Goal: Task Accomplishment & Management: Manage account settings

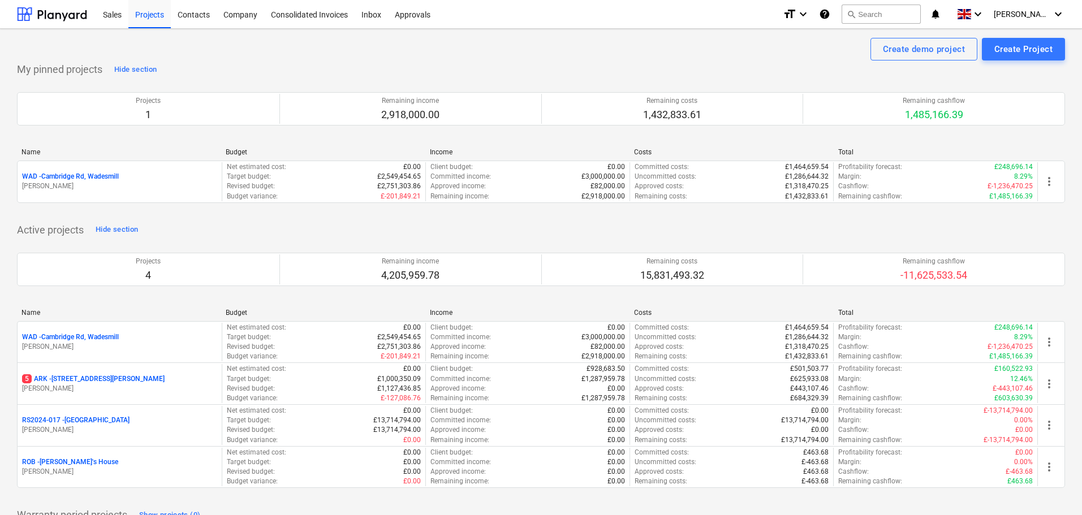
click at [71, 421] on p "RS2024-017 - [GEOGRAPHIC_DATA]" at bounding box center [75, 421] width 107 height 10
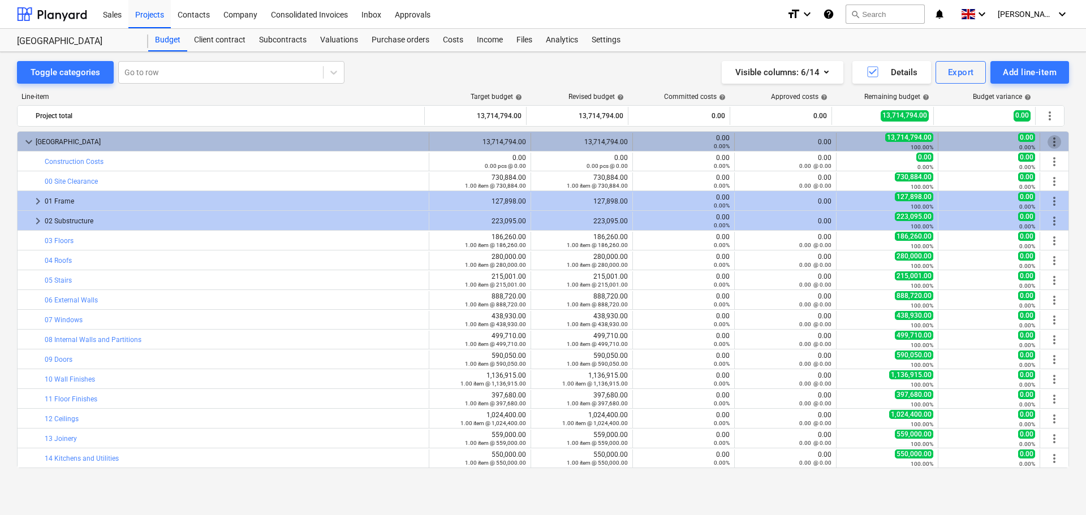
click at [1050, 141] on span "more_vert" at bounding box center [1055, 142] width 14 height 14
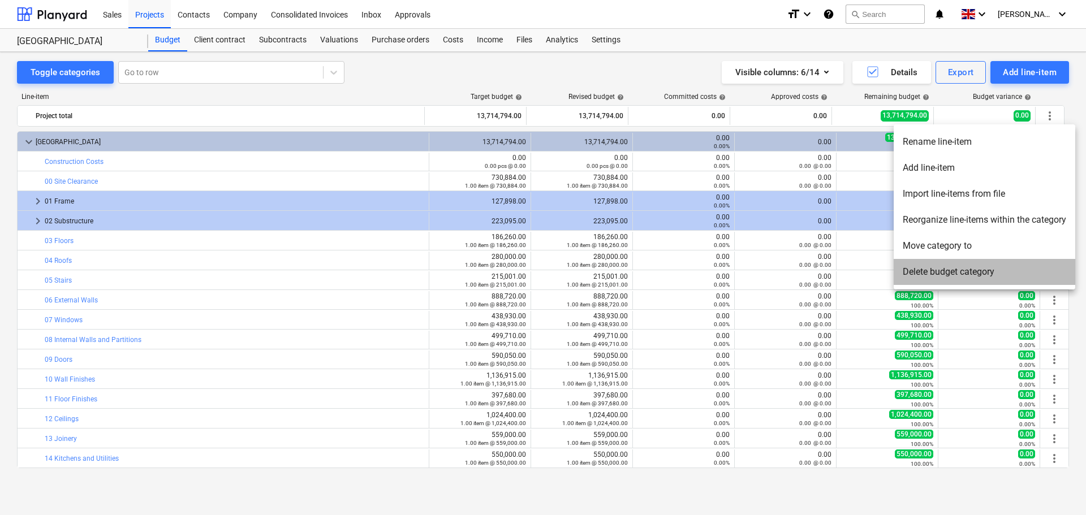
click at [951, 272] on li "Delete budget category" at bounding box center [985, 272] width 182 height 26
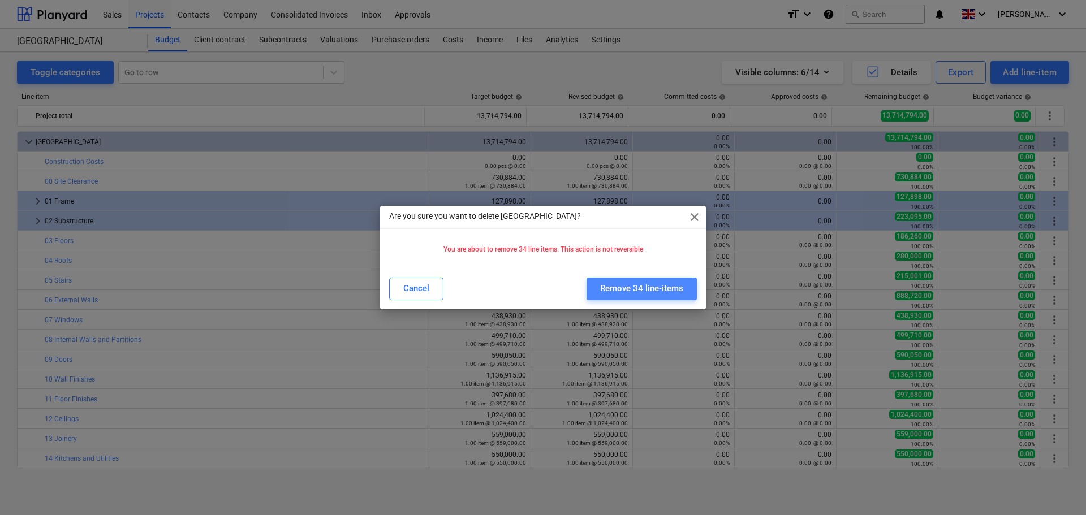
click at [635, 288] on div "Remove 34 line-items" at bounding box center [641, 288] width 83 height 15
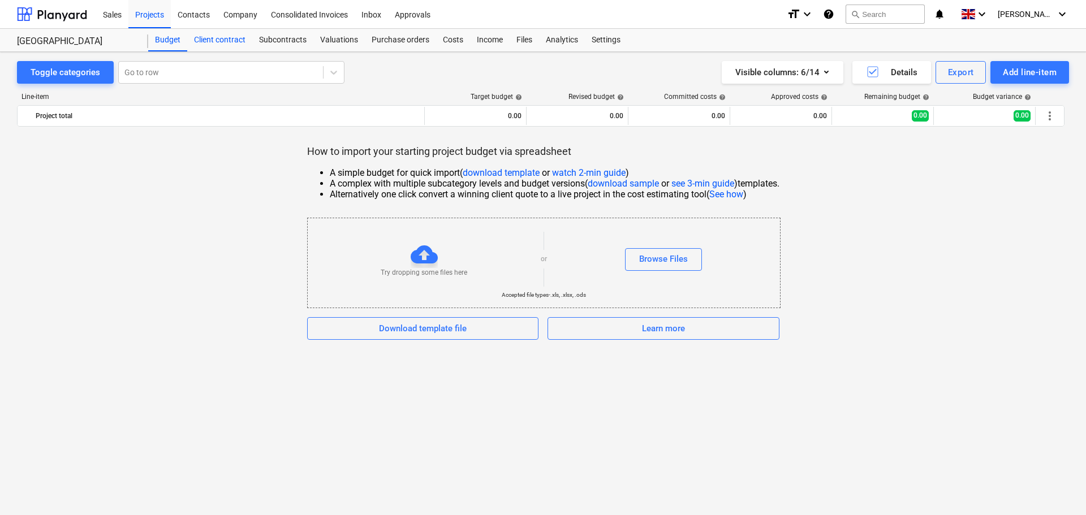
click at [227, 40] on div "Client contract" at bounding box center [219, 40] width 65 height 23
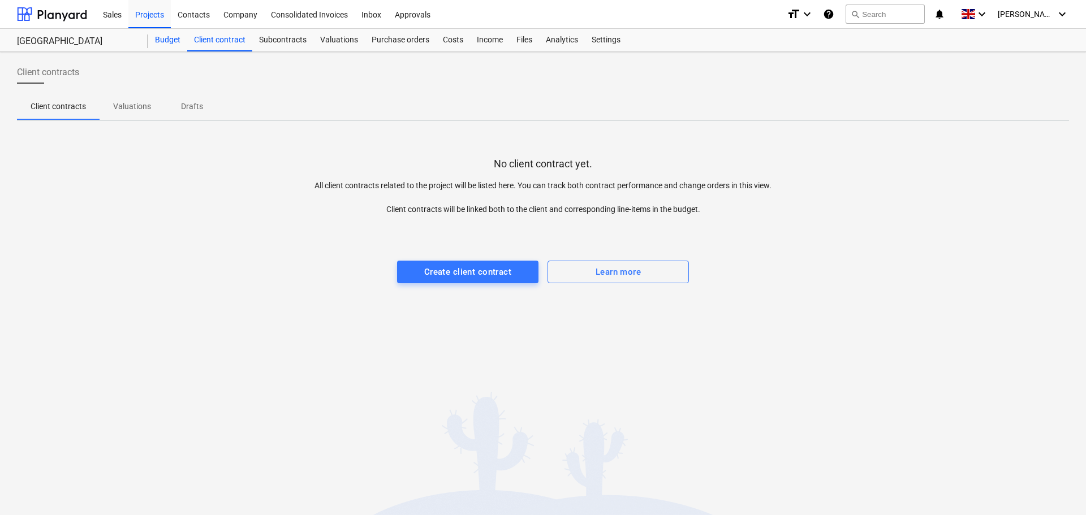
click at [163, 41] on div "Budget" at bounding box center [167, 40] width 39 height 23
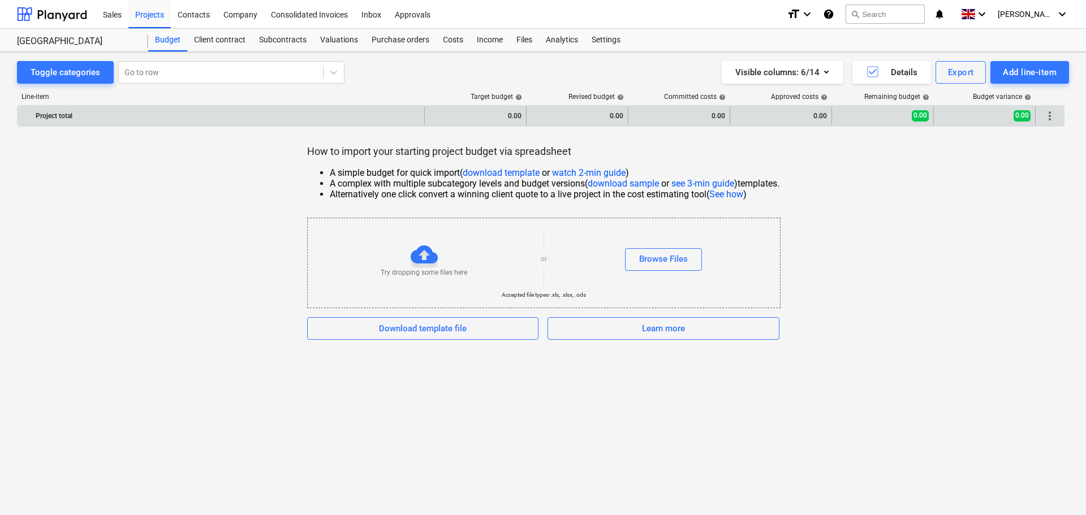
click at [296, 119] on div "Project total" at bounding box center [228, 116] width 384 height 18
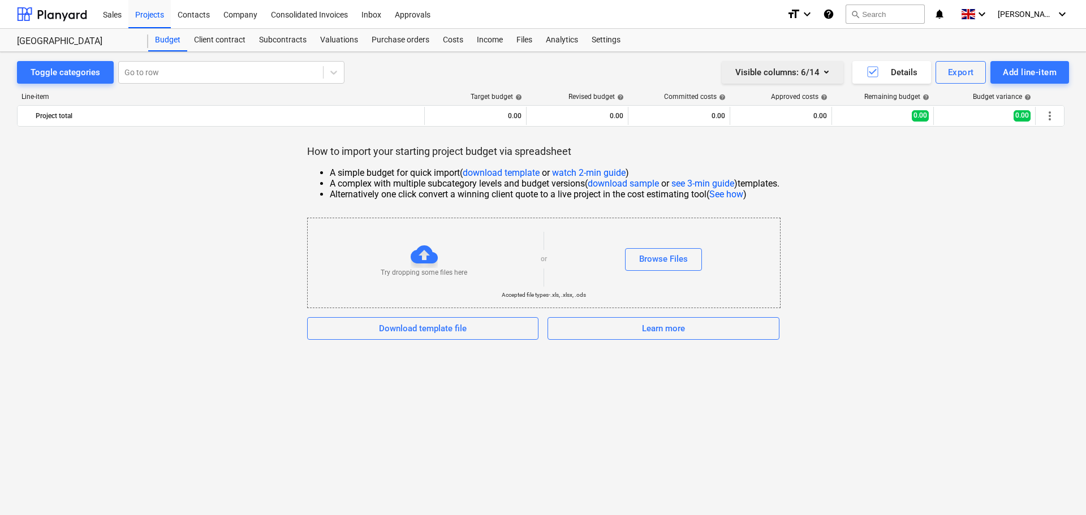
click at [830, 74] on icon "button" at bounding box center [827, 72] width 14 height 14
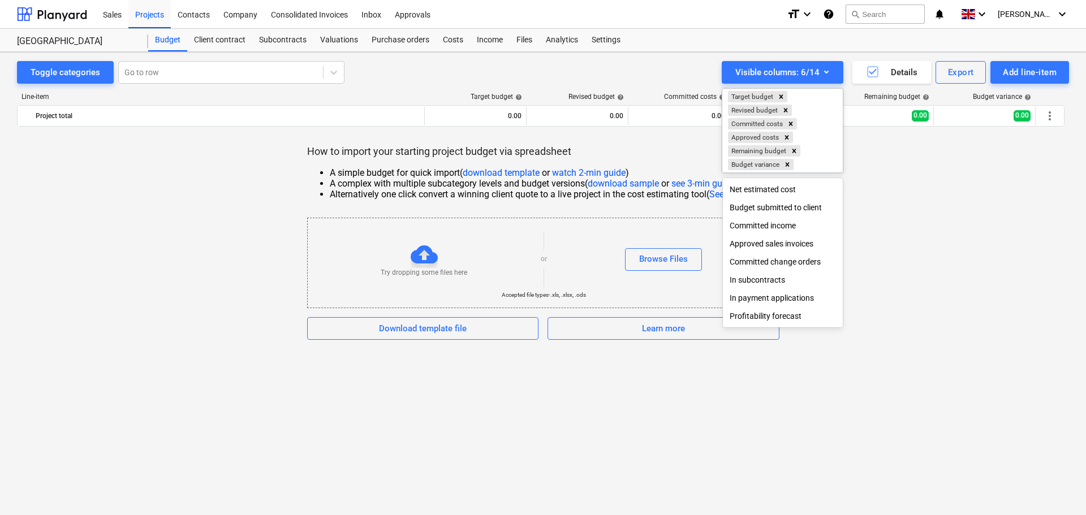
click at [923, 228] on div at bounding box center [543, 257] width 1086 height 515
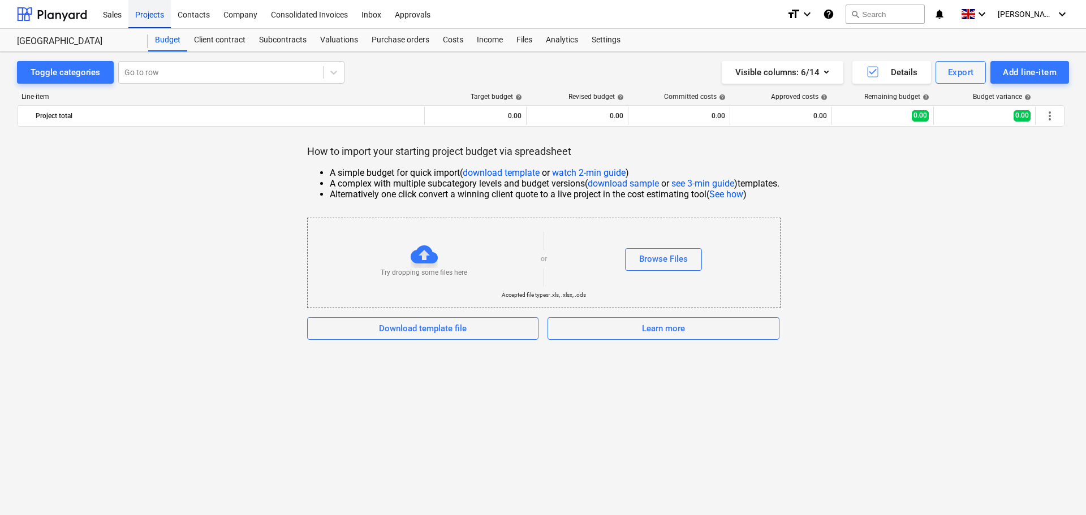
click at [147, 16] on div "Projects" at bounding box center [149, 13] width 42 height 29
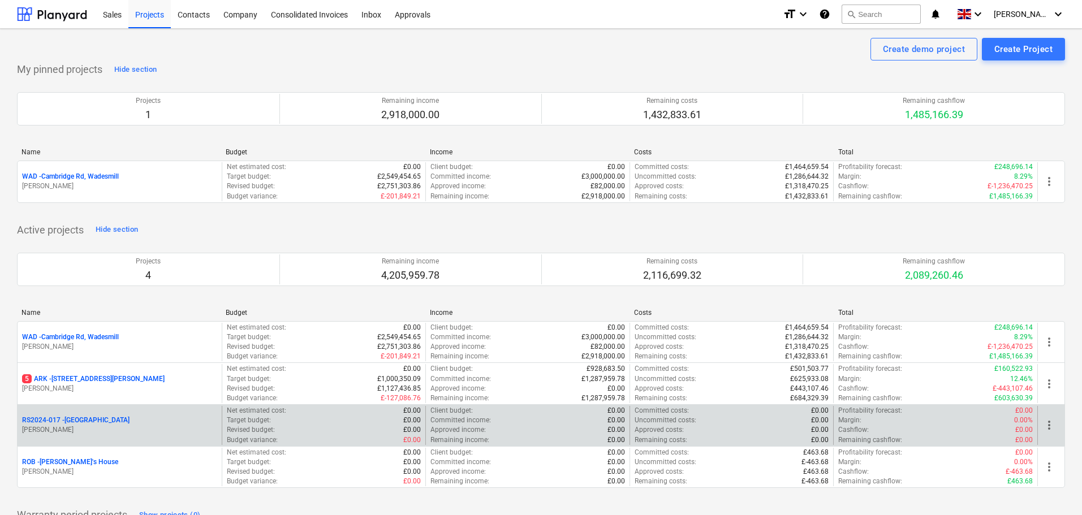
click at [86, 421] on p "RS2024-017 - [GEOGRAPHIC_DATA]" at bounding box center [75, 421] width 107 height 10
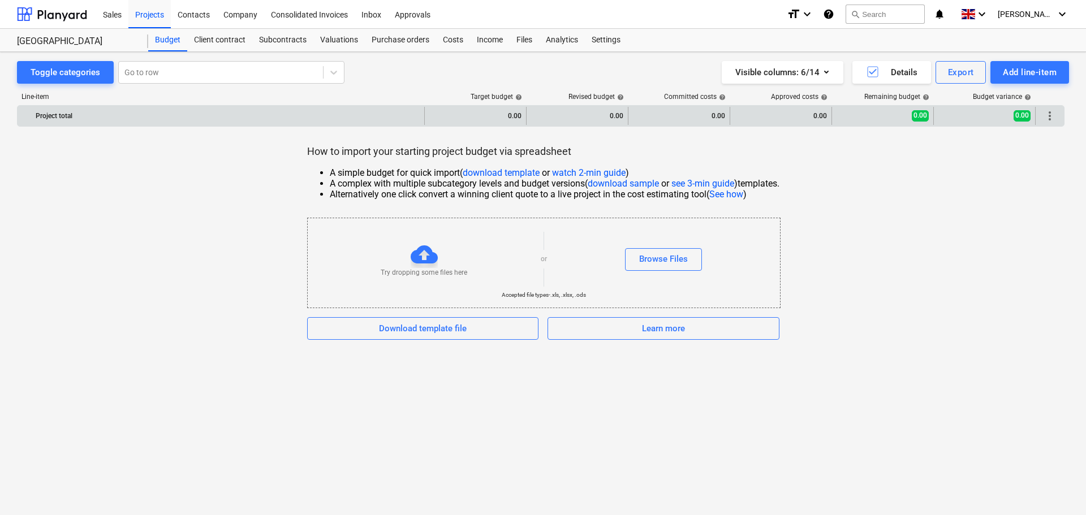
click at [159, 115] on div "Project total" at bounding box center [228, 116] width 384 height 18
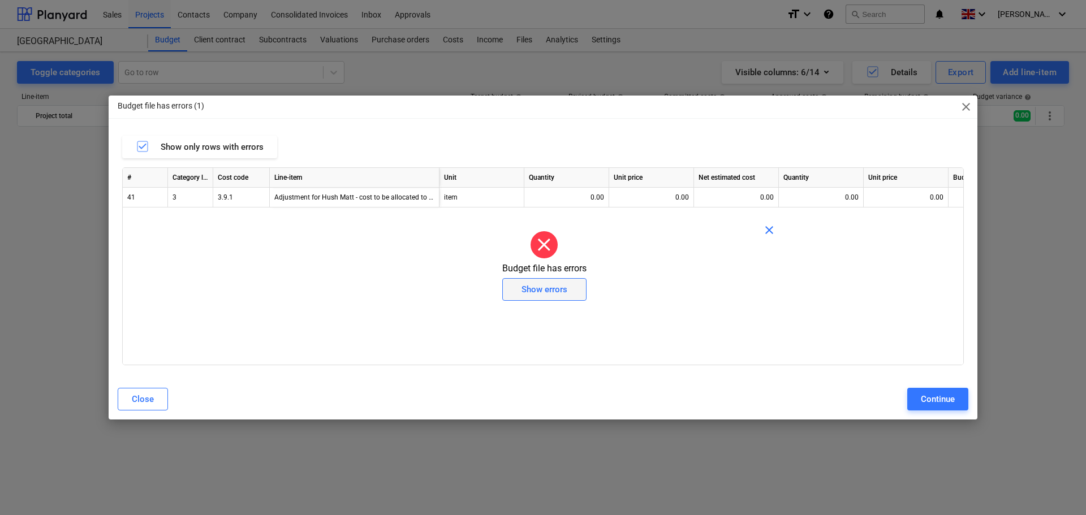
click at [562, 288] on div "Show errors" at bounding box center [545, 289] width 46 height 15
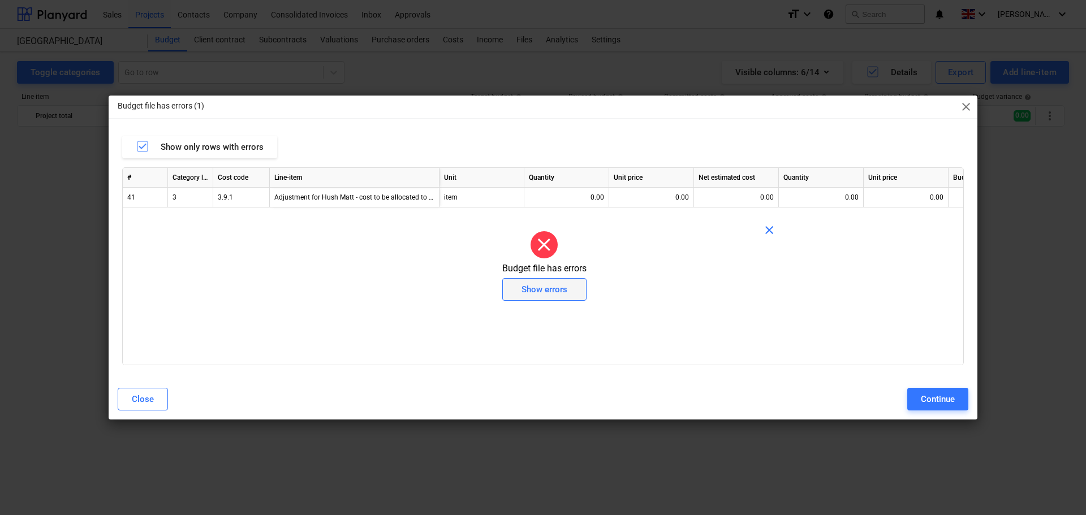
click at [555, 287] on div "Show errors" at bounding box center [545, 289] width 46 height 15
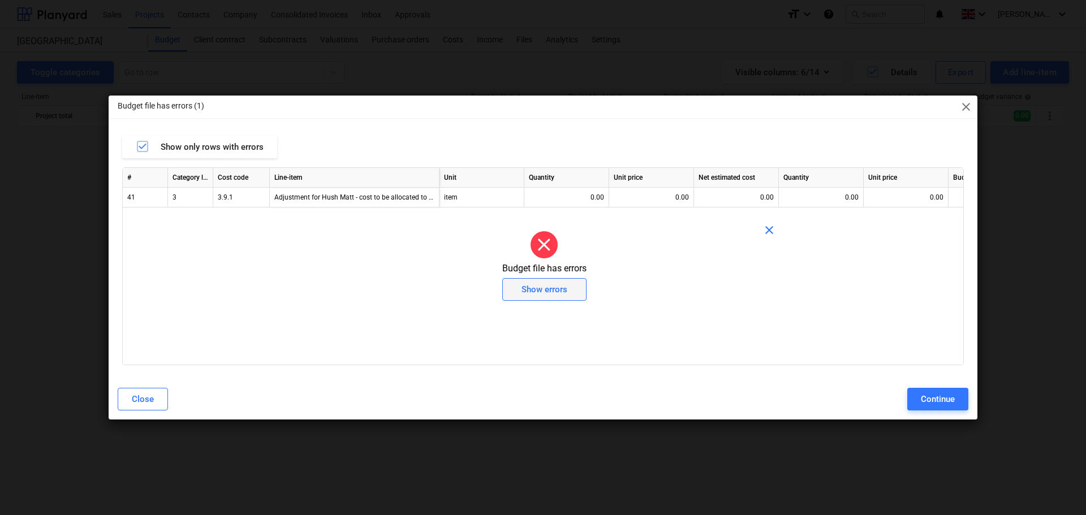
click at [556, 287] on div "Show errors" at bounding box center [545, 289] width 46 height 15
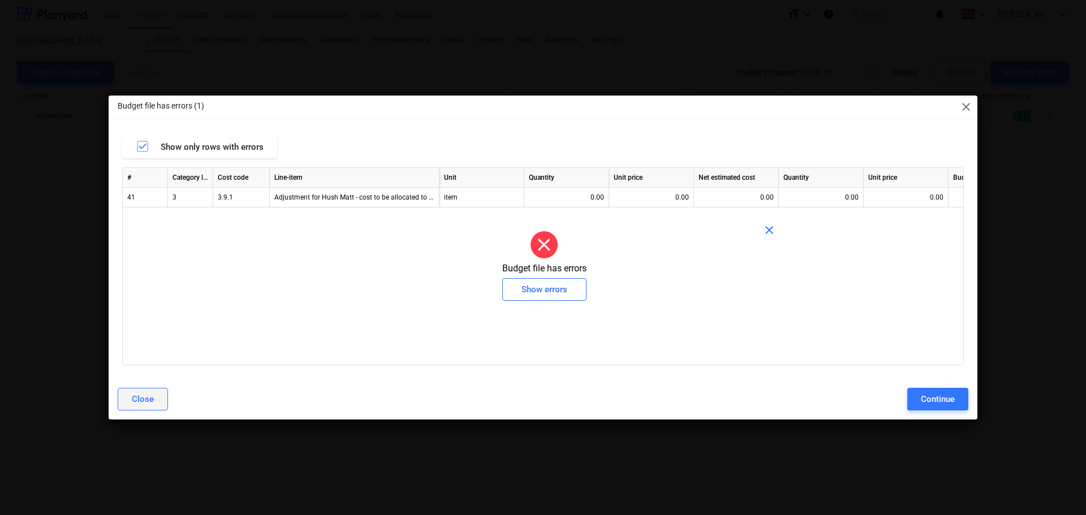
click at [154, 399] on button "Close" at bounding box center [143, 399] width 50 height 23
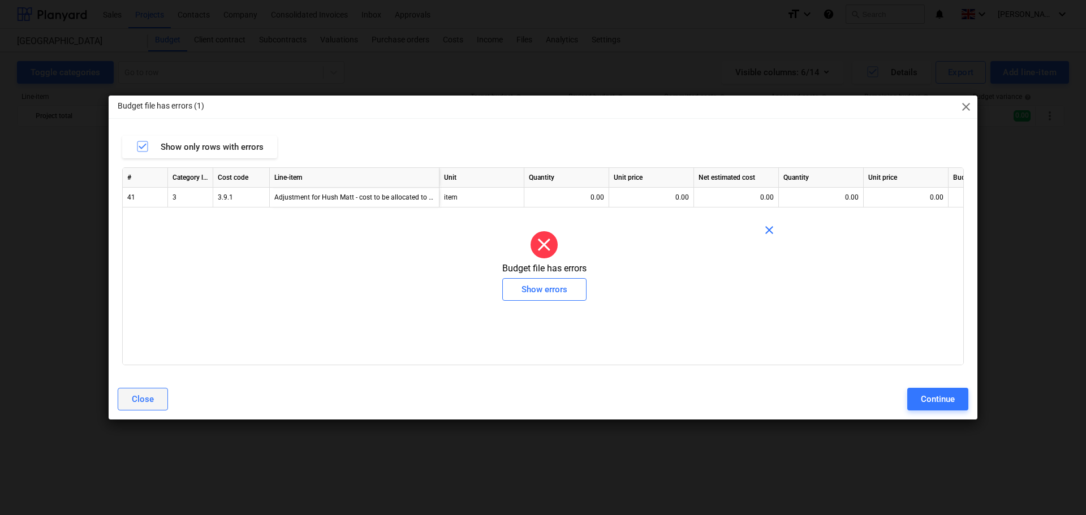
click at [153, 406] on button "Close" at bounding box center [143, 399] width 50 height 23
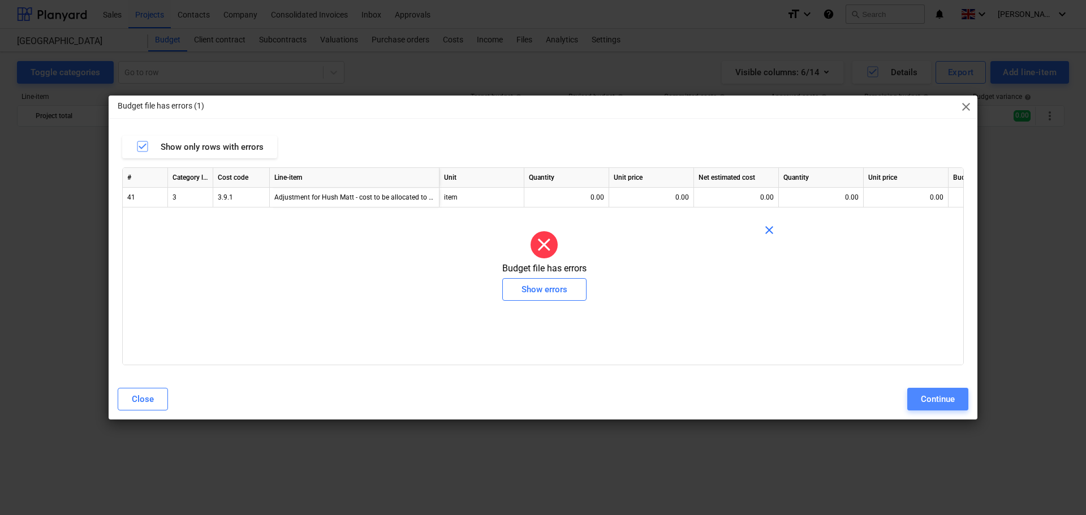
click at [942, 396] on div "Continue" at bounding box center [938, 399] width 34 height 15
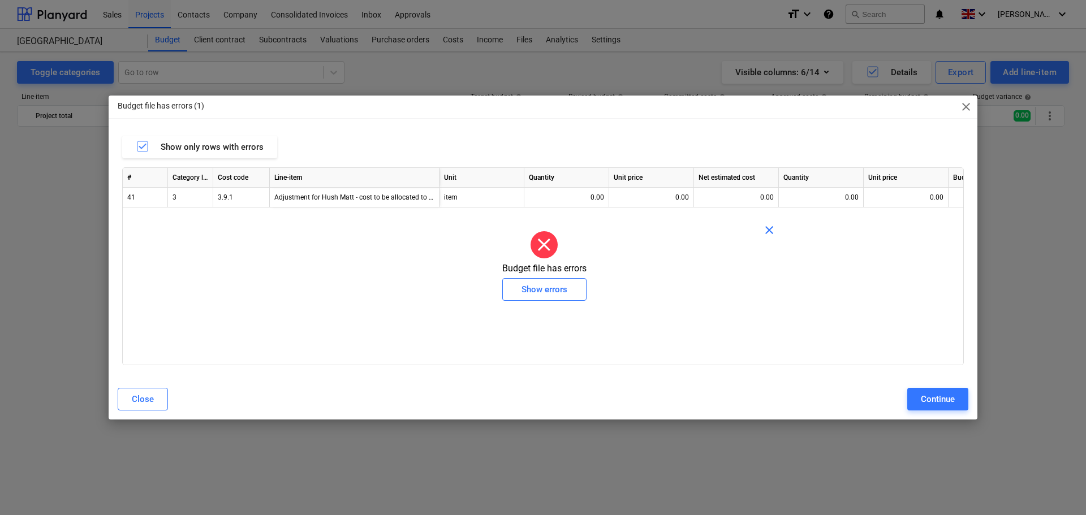
click at [962, 107] on span "close" at bounding box center [966, 107] width 14 height 14
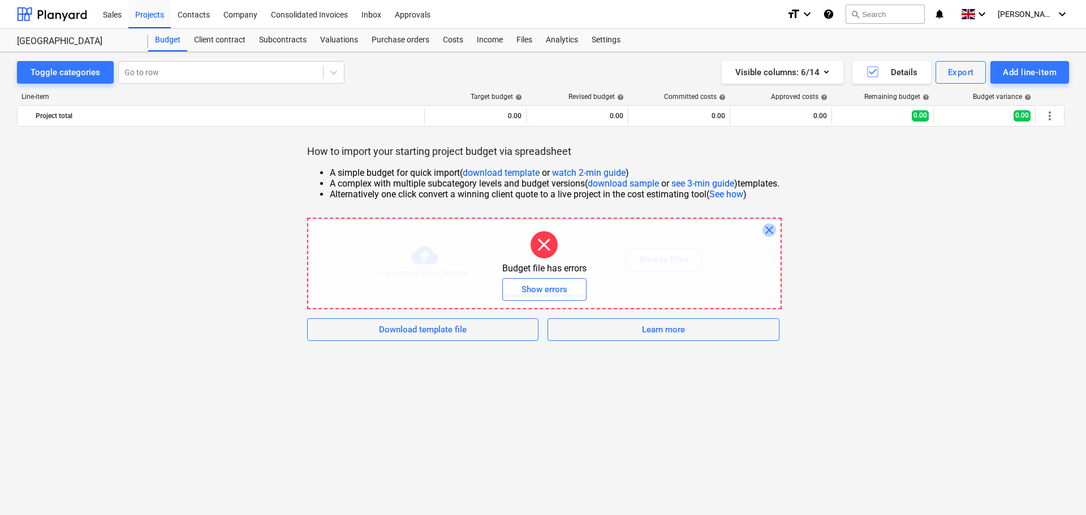
click at [776, 226] on span "close" at bounding box center [770, 230] width 14 height 14
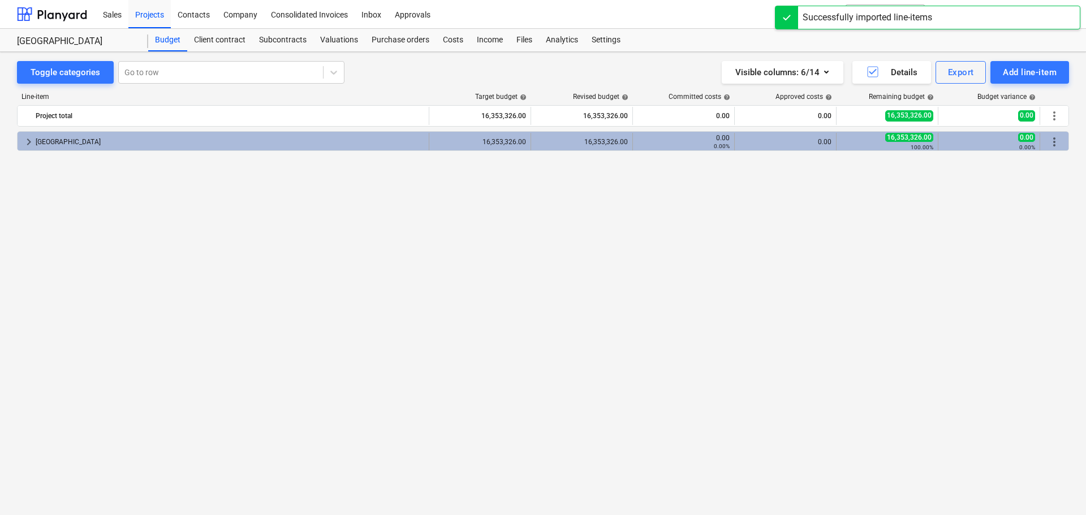
click at [32, 140] on span "keyboard_arrow_right" at bounding box center [29, 142] width 14 height 14
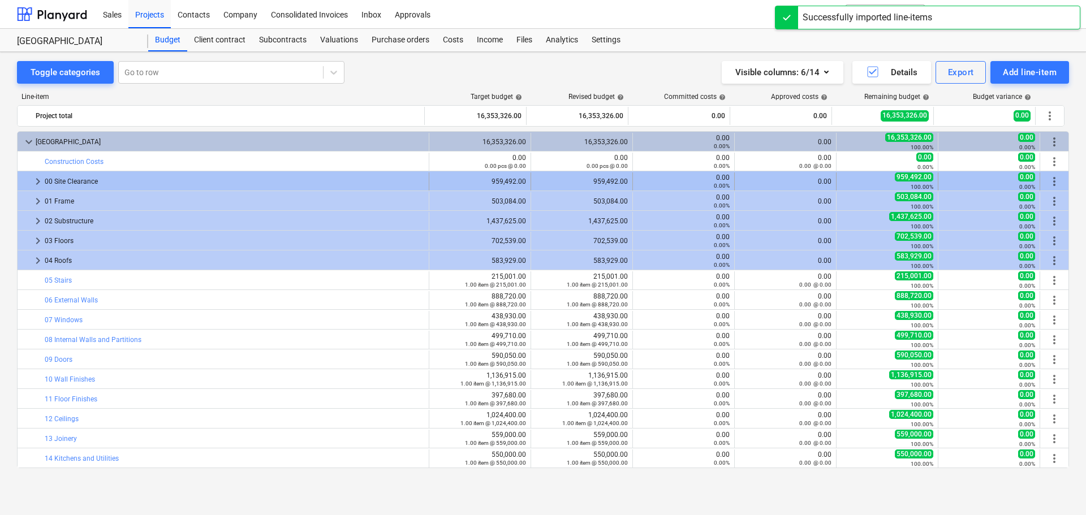
click at [36, 180] on span "keyboard_arrow_right" at bounding box center [38, 182] width 14 height 14
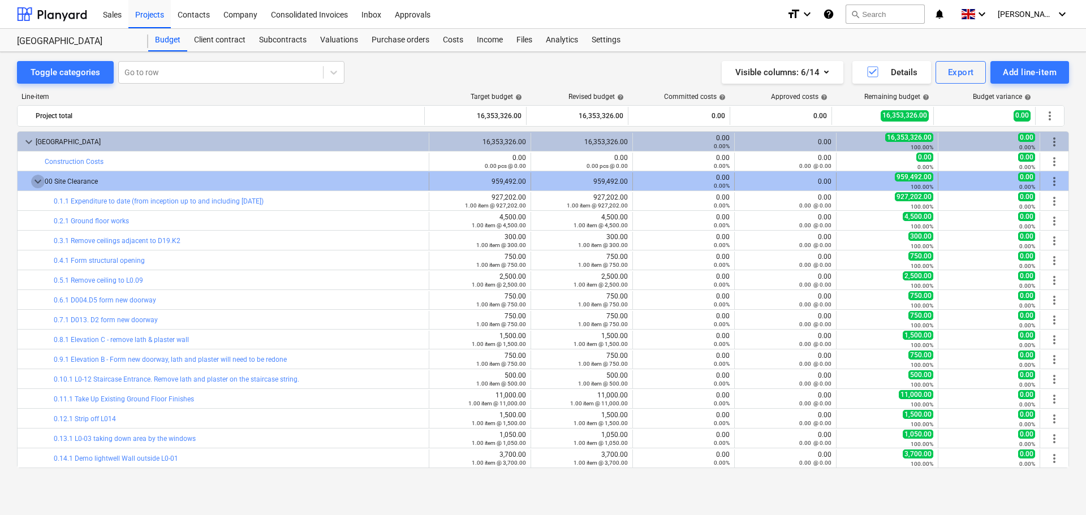
click at [39, 182] on span "keyboard_arrow_down" at bounding box center [38, 182] width 14 height 14
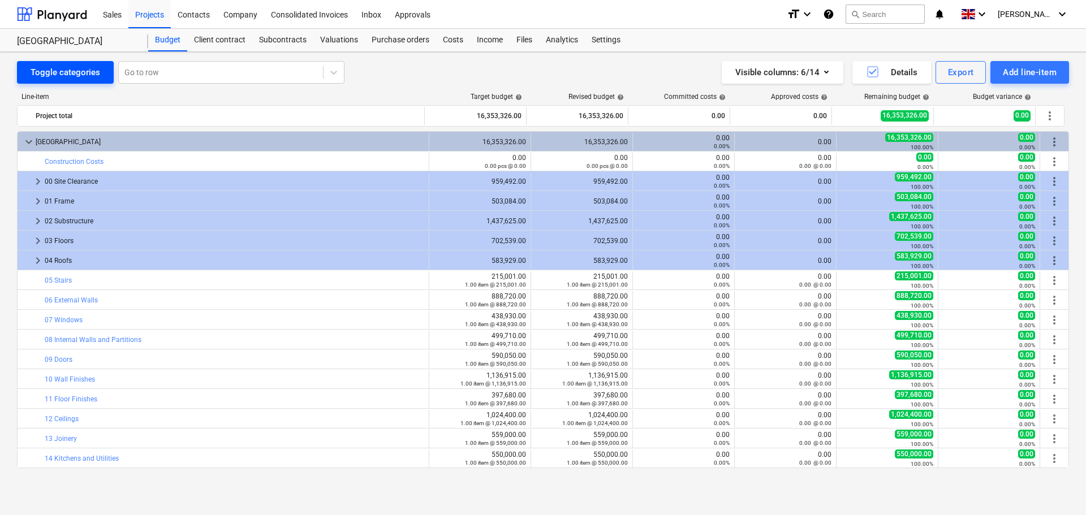
click at [69, 78] on div "Toggle categories" at bounding box center [66, 72] width 70 height 15
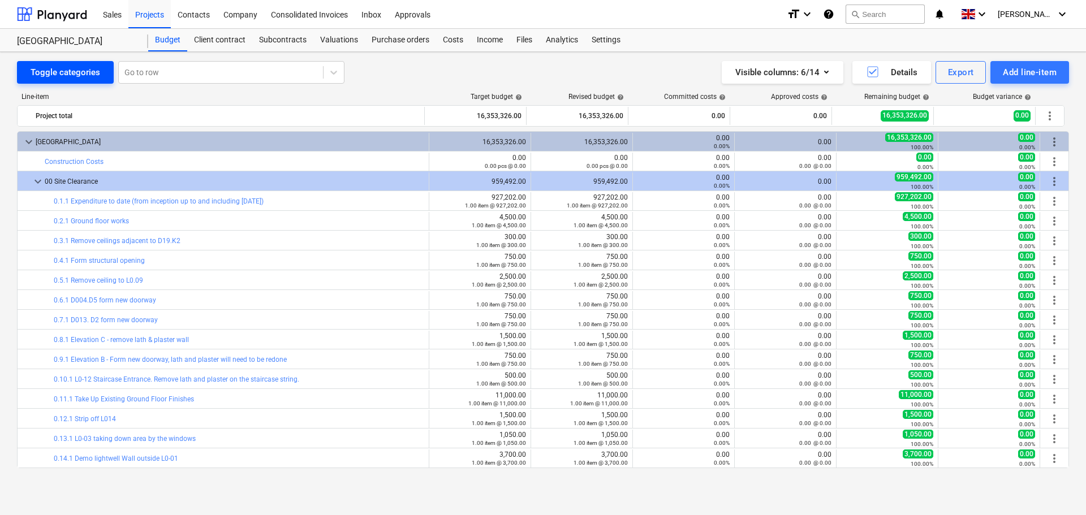
click at [72, 71] on div "Toggle categories" at bounding box center [66, 72] width 70 height 15
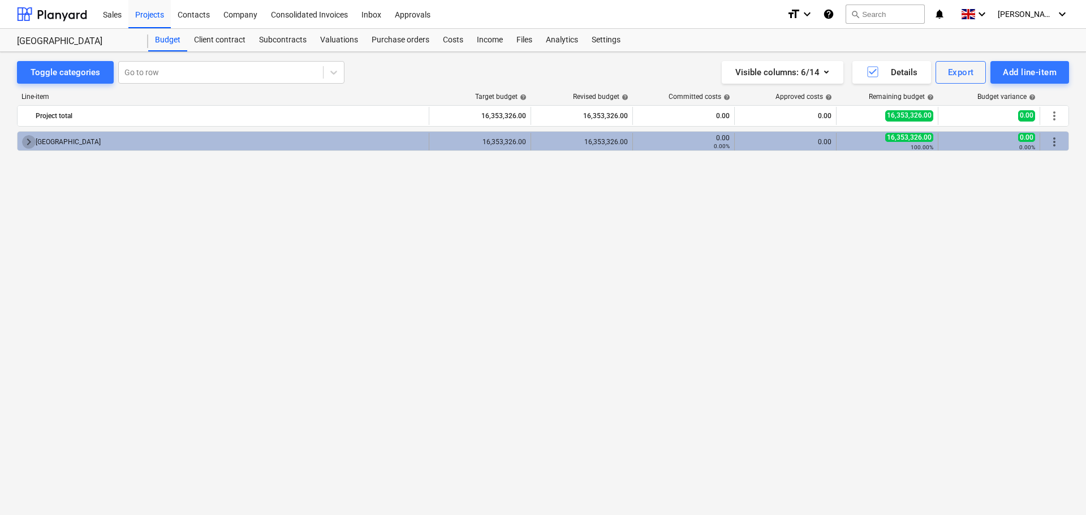
click at [27, 143] on span "keyboard_arrow_right" at bounding box center [29, 142] width 14 height 14
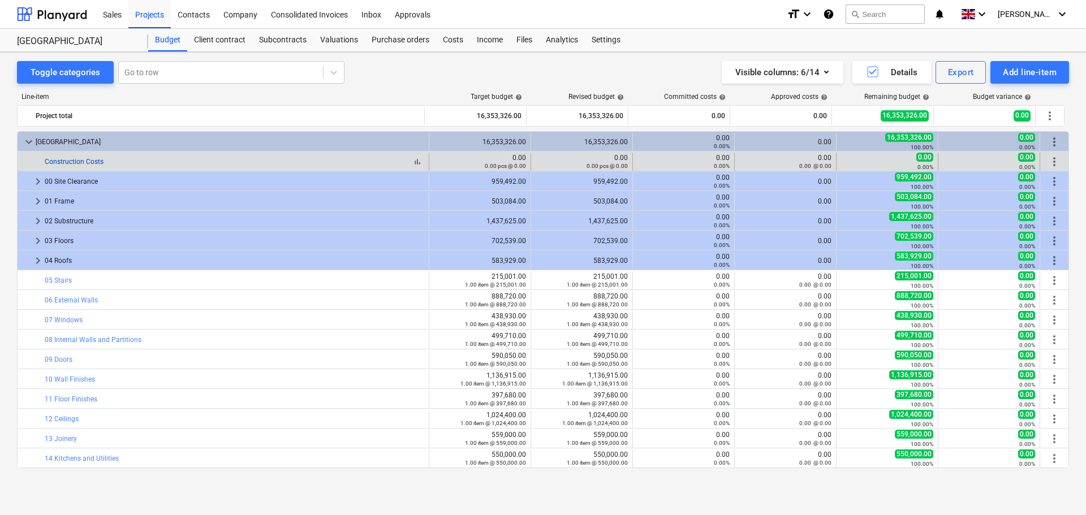
click at [72, 161] on link "Construction Costs" at bounding box center [74, 162] width 59 height 8
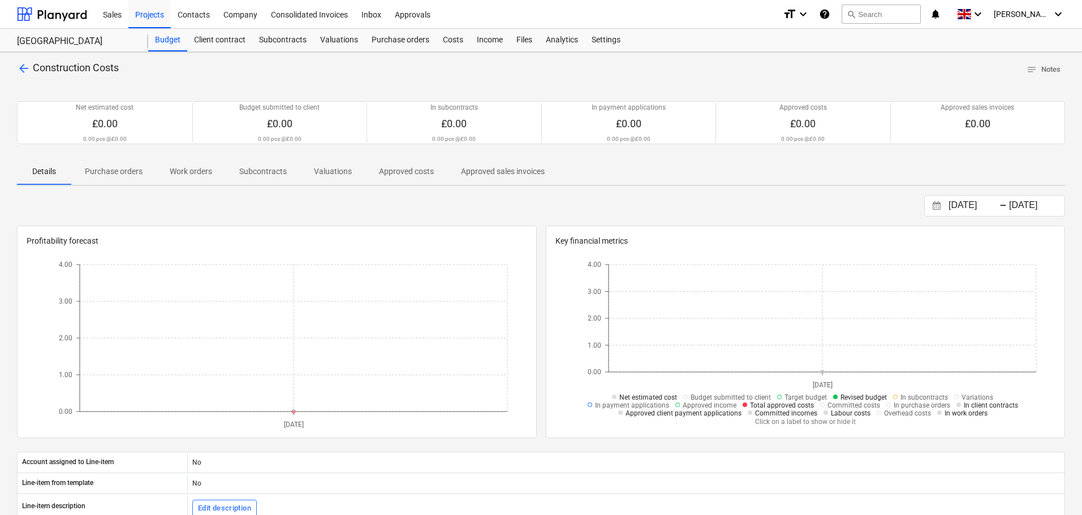
click at [26, 67] on span "arrow_back" at bounding box center [24, 69] width 14 height 14
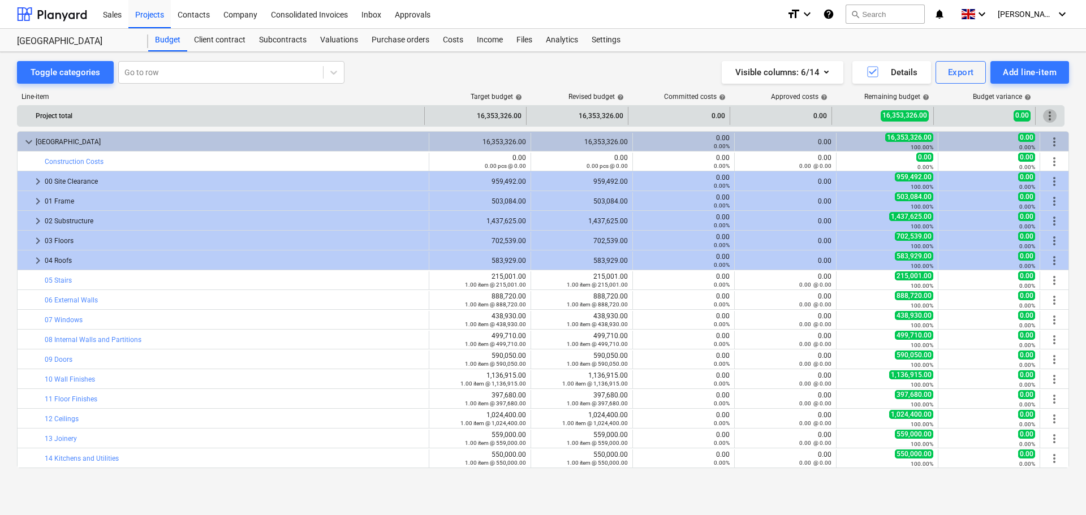
click at [1048, 115] on span "more_vert" at bounding box center [1050, 116] width 14 height 14
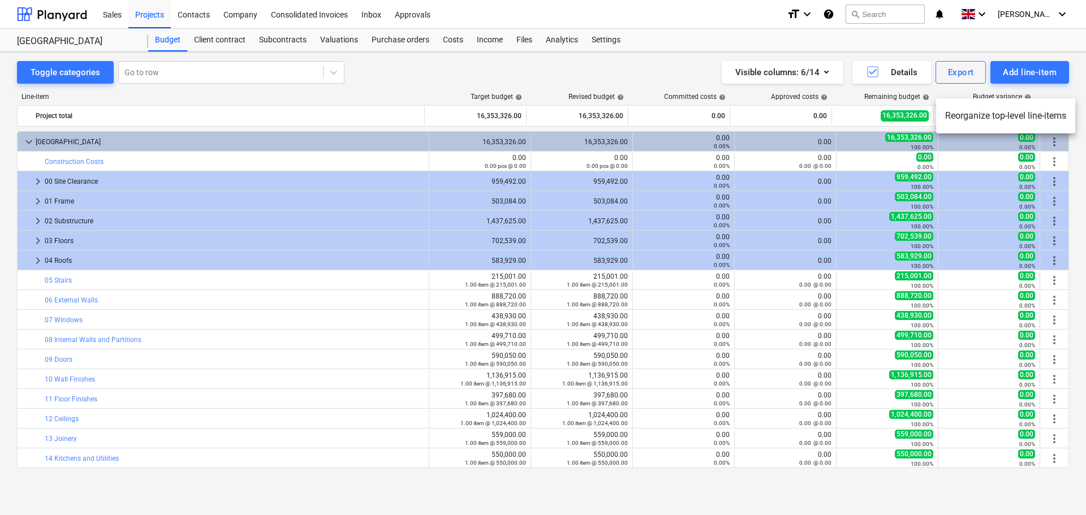
click at [1049, 141] on div at bounding box center [543, 257] width 1086 height 515
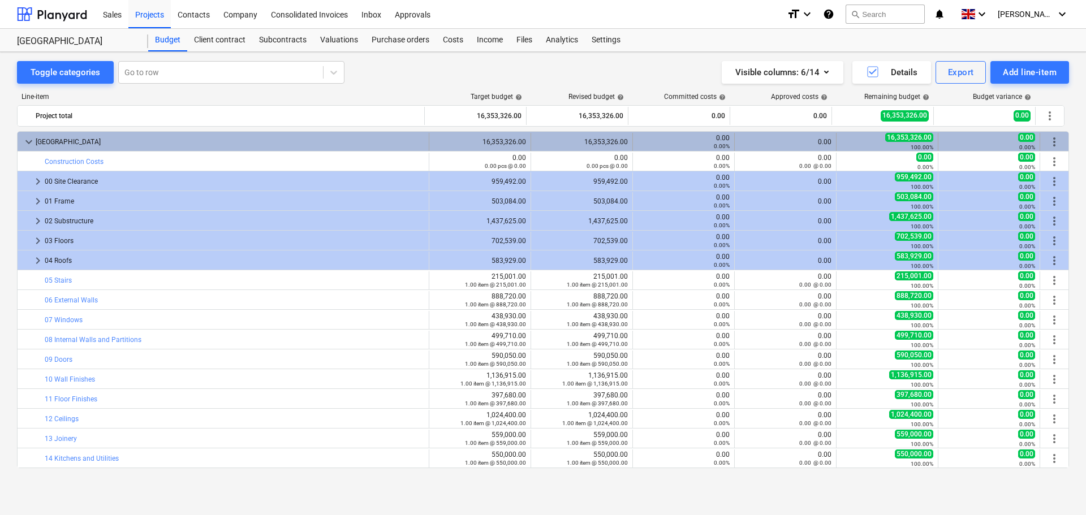
click at [1052, 147] on span "more_vert" at bounding box center [1055, 142] width 14 height 14
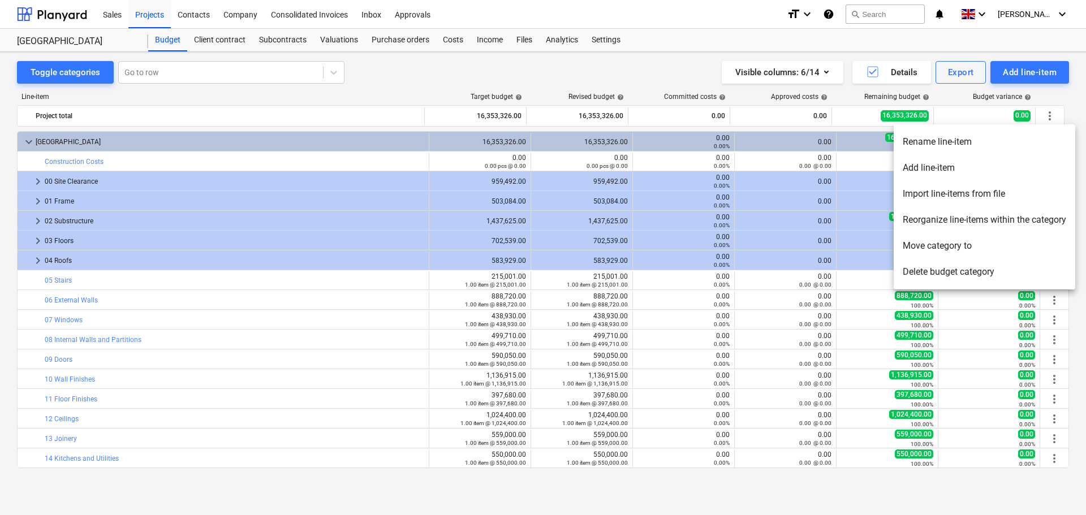
click at [941, 269] on li "Delete budget category" at bounding box center [985, 272] width 182 height 26
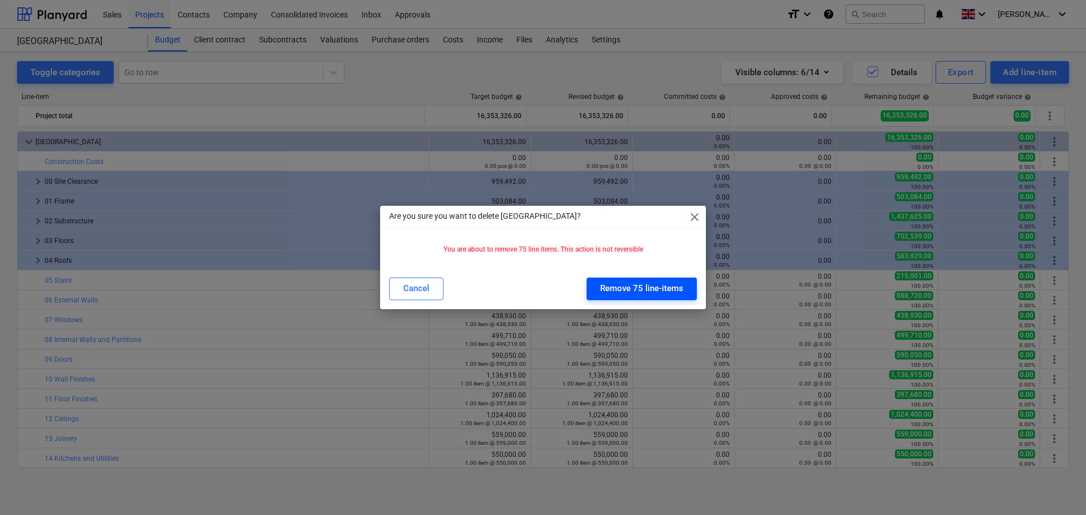
click at [638, 287] on div "Remove 75 line-items" at bounding box center [641, 288] width 83 height 15
